Goal: Task Accomplishment & Management: Use online tool/utility

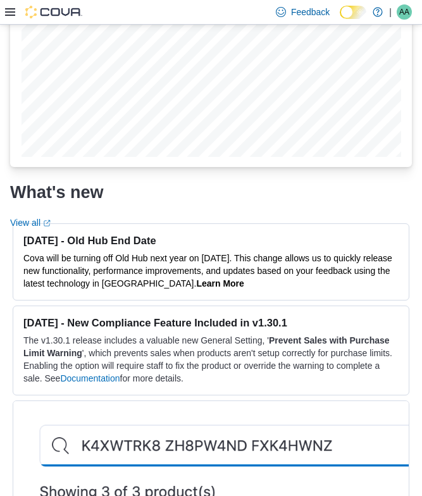
scroll to position [1550, 0]
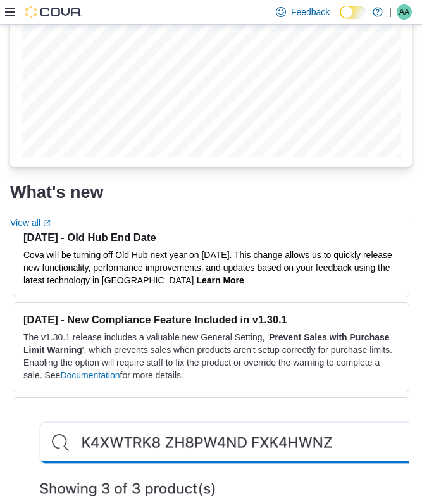
click at [9, 10] on icon at bounding box center [10, 12] width 10 height 10
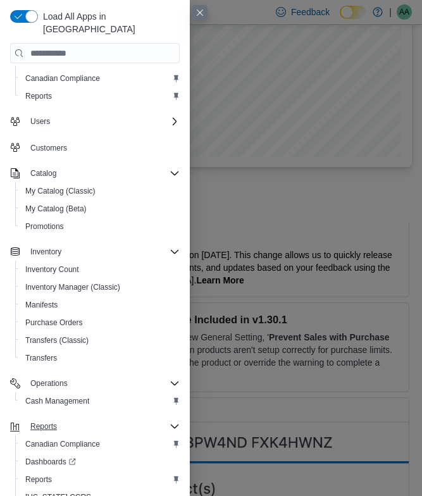
scroll to position [59, 0]
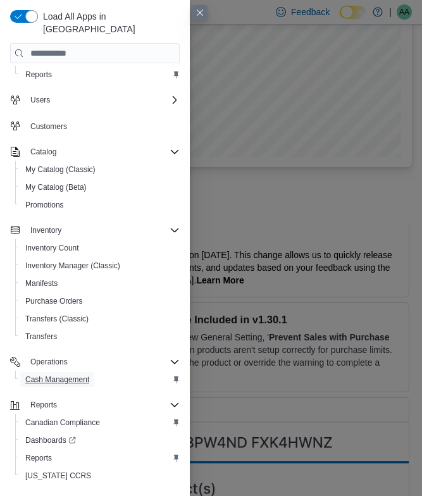
click at [76, 374] on span "Cash Management" at bounding box center [57, 379] width 64 height 10
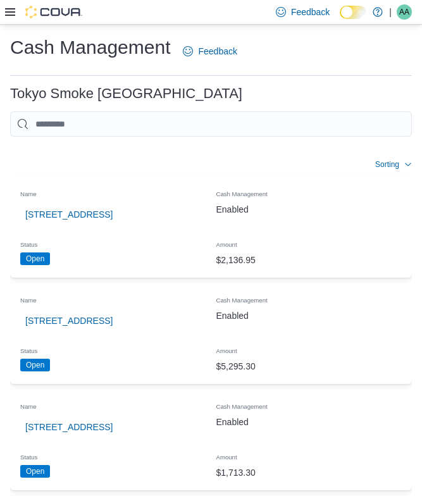
scroll to position [3, 0]
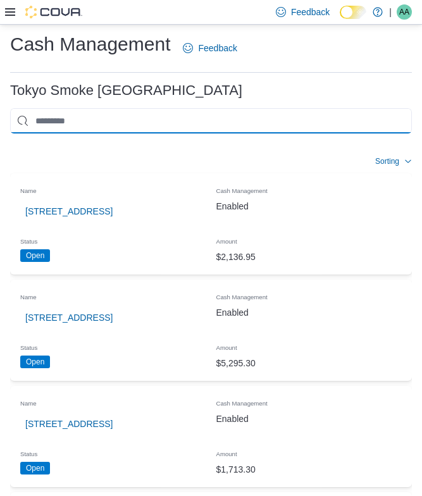
click at [61, 113] on input "This is a search bar. As you type, the results lower in the page will automatic…" at bounding box center [211, 120] width 402 height 25
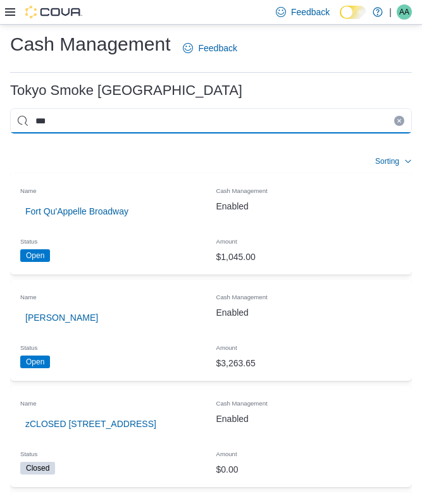
scroll to position [0, 0]
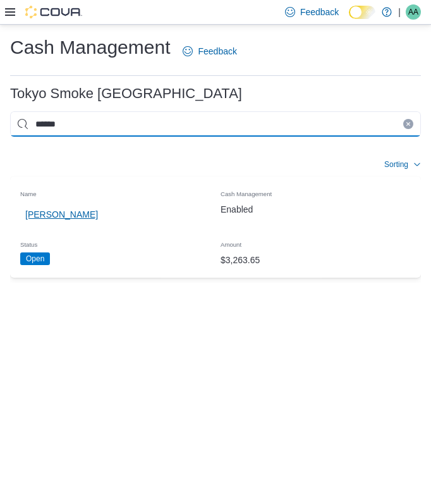
type input "******"
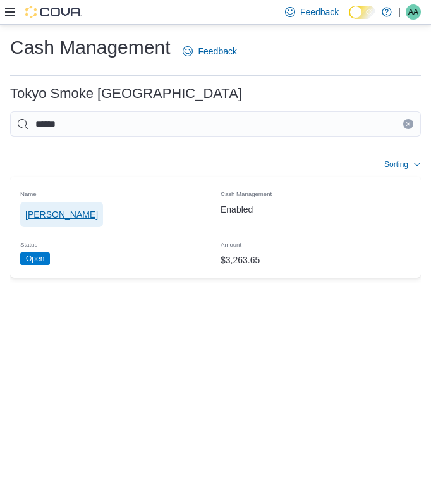
click at [87, 211] on span "Regina Quance" at bounding box center [61, 214] width 73 height 13
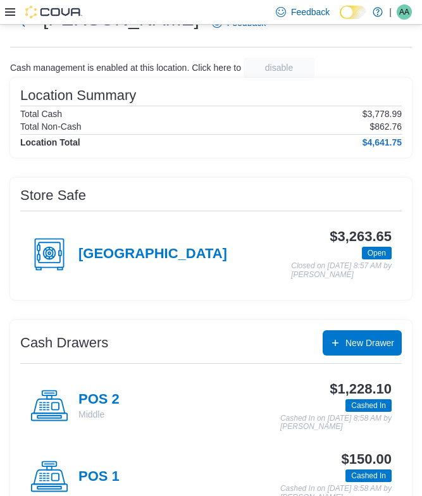
scroll to position [55, 0]
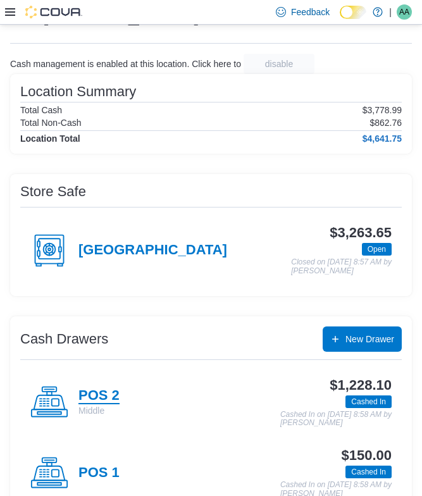
click at [98, 397] on h4 "POS 2" at bounding box center [98, 396] width 41 height 16
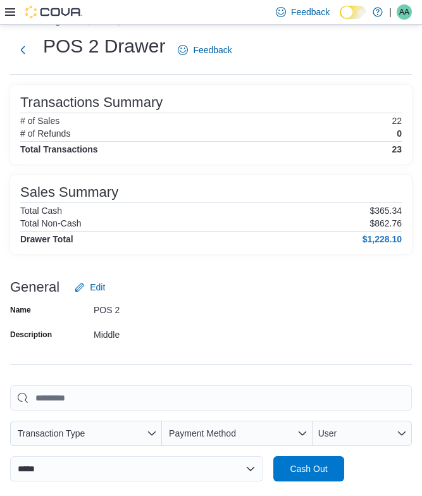
scroll to position [26, 0]
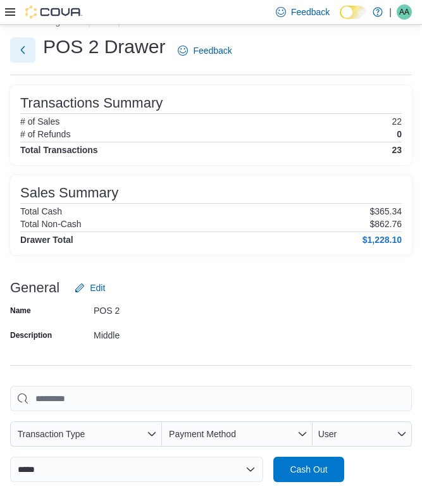
click at [26, 52] on button "Next" at bounding box center [22, 49] width 25 height 25
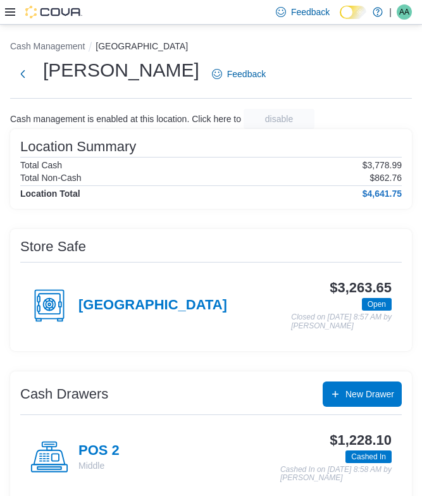
click at [4, 7] on div "Feedback Dark Mode Tokyo Smoke Canada | AA Asia Allen" at bounding box center [211, 12] width 422 height 25
click at [8, 13] on icon at bounding box center [10, 12] width 10 height 8
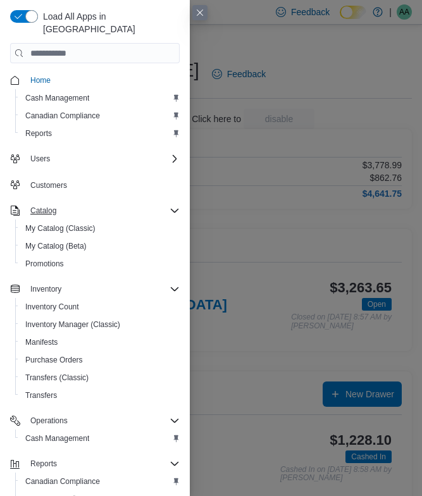
click at [147, 203] on div "Catalog" at bounding box center [102, 210] width 154 height 15
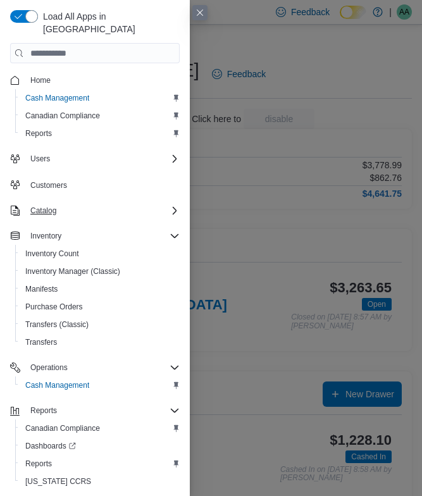
click at [147, 203] on div "Catalog" at bounding box center [102, 210] width 154 height 15
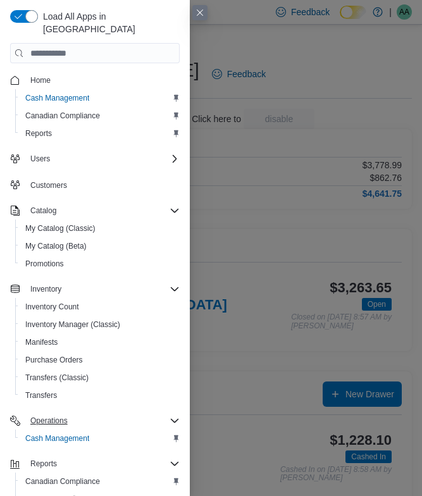
click at [135, 413] on div "Operations" at bounding box center [102, 420] width 154 height 15
click at [44, 75] on span "Home" at bounding box center [40, 80] width 20 height 10
